Goal: Transaction & Acquisition: Purchase product/service

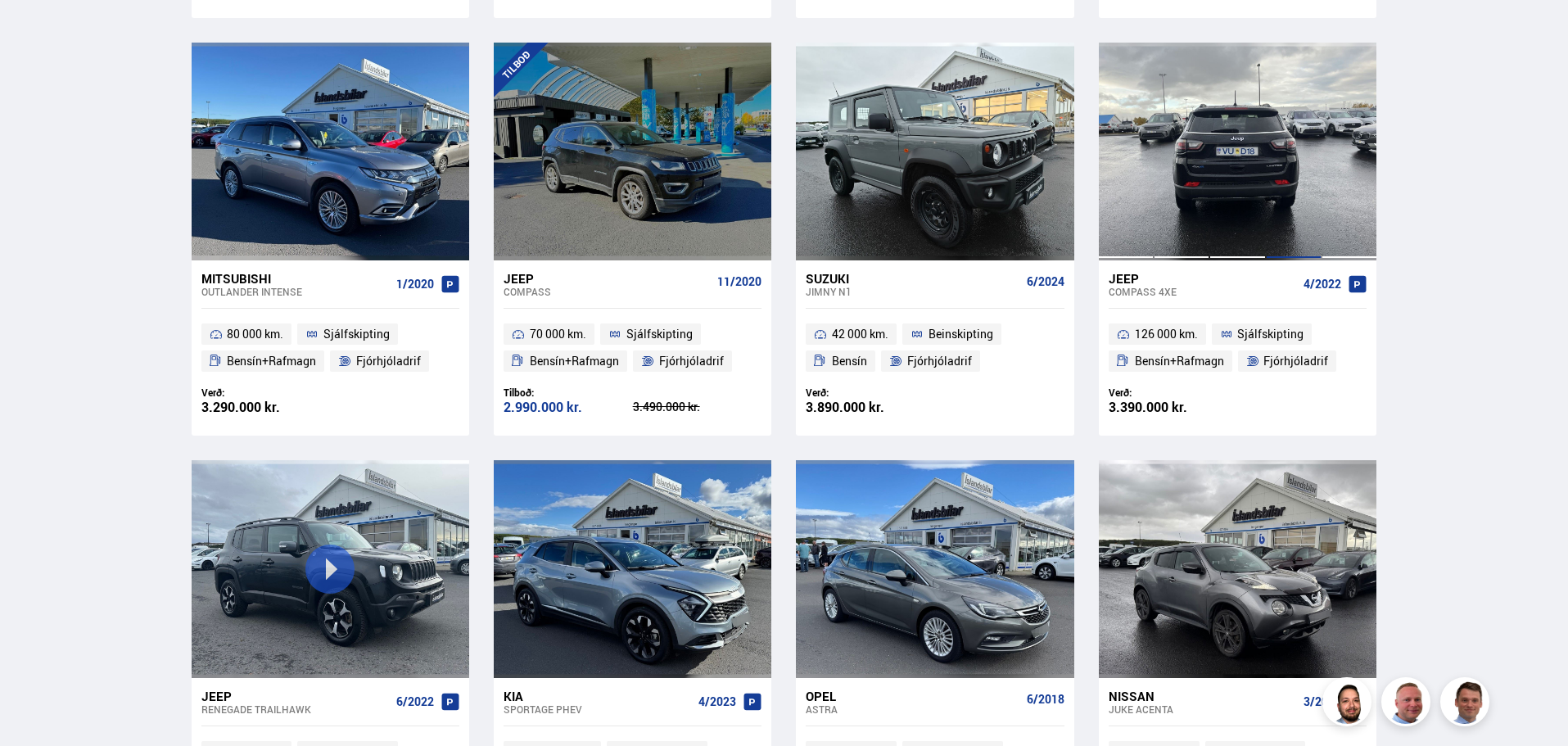
scroll to position [1637, 0]
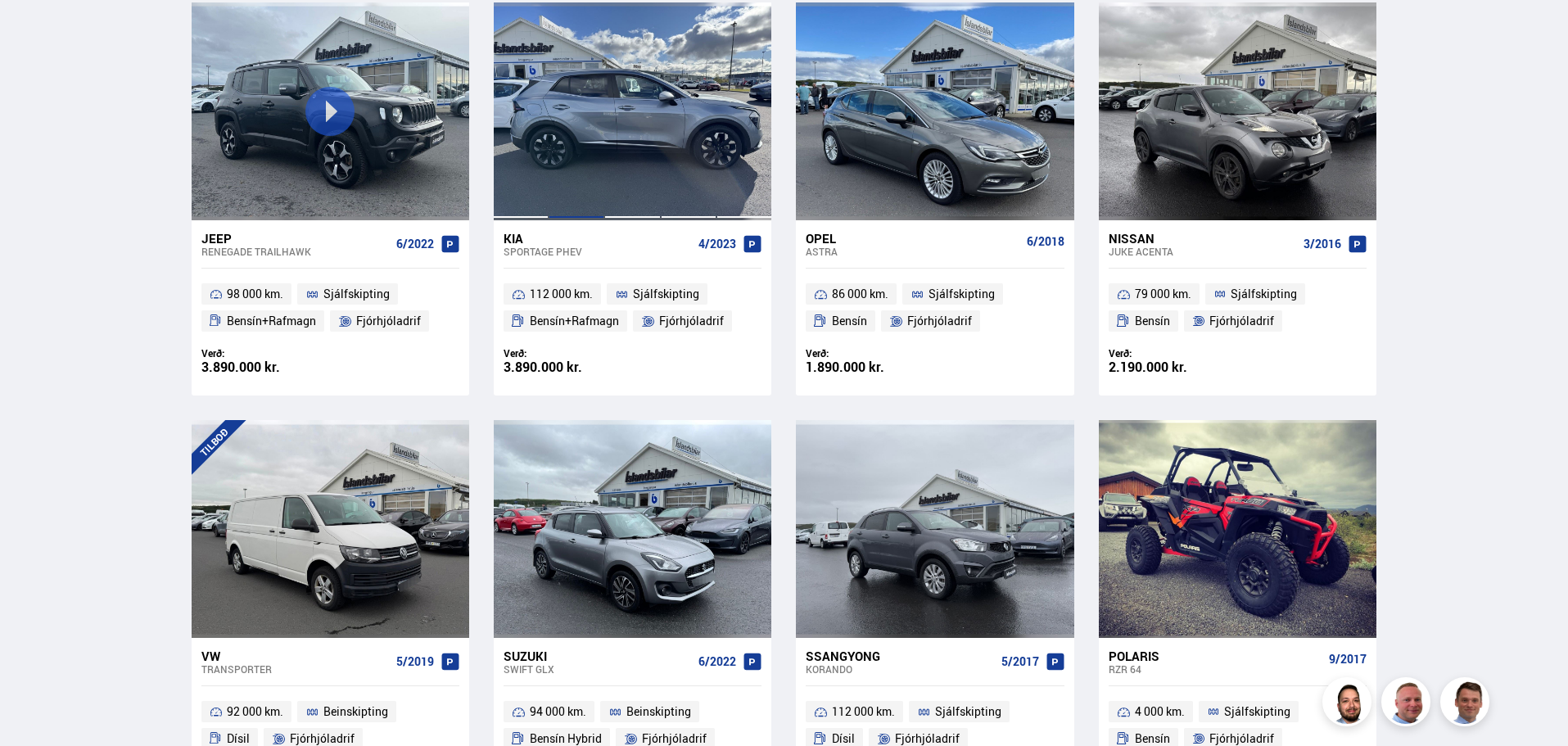
click at [591, 124] on div at bounding box center [576, 111] width 56 height 218
